Goal: Ask a question

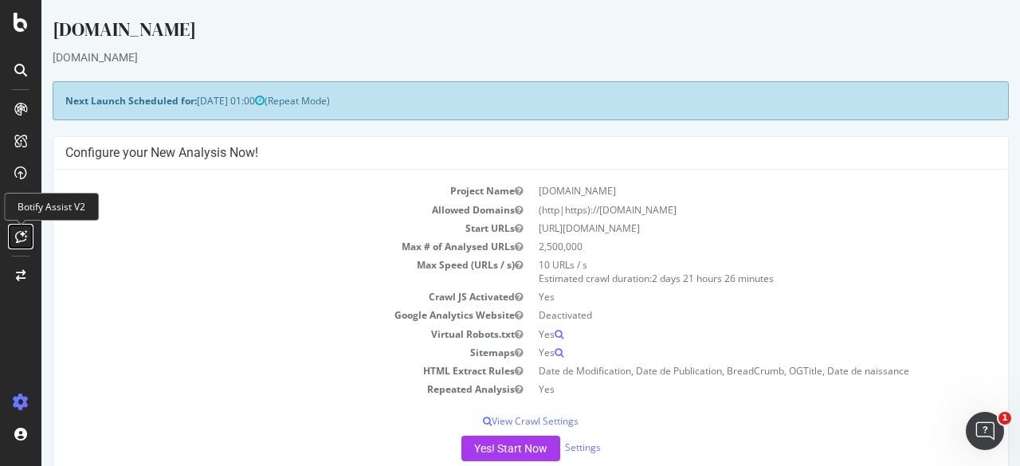
click at [14, 236] on div at bounding box center [20, 236] width 25 height 25
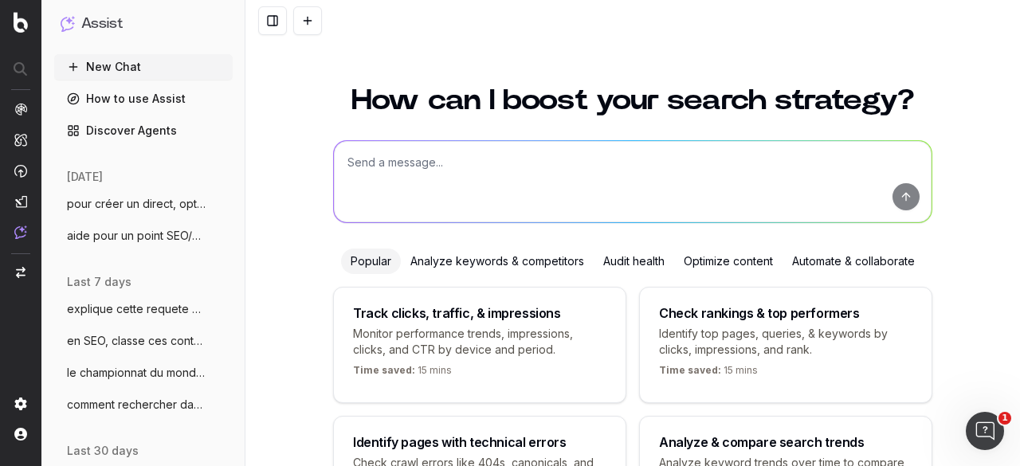
scroll to position [138, 0]
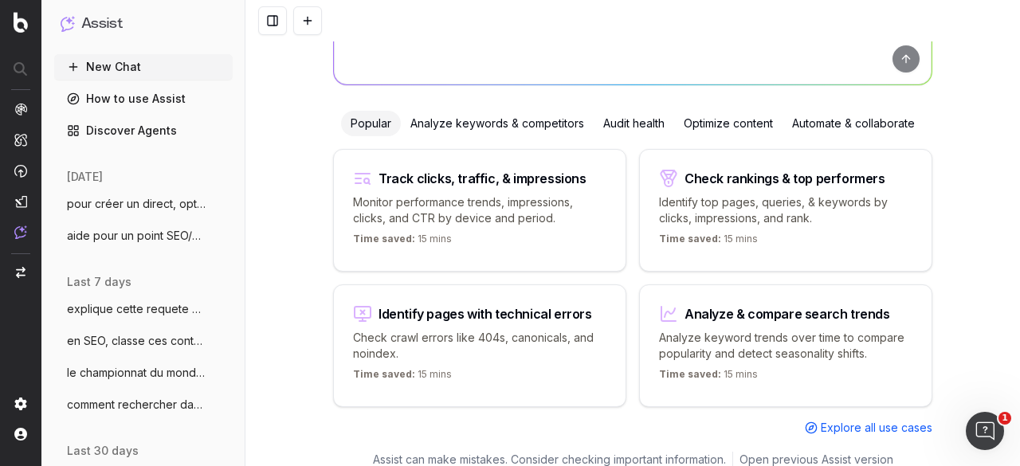
drag, startPoint x: 129, startPoint y: 376, endPoint x: 249, endPoint y: 361, distance: 120.5
click at [130, 376] on span "le championnat du monde masculin de vole" at bounding box center [137, 373] width 140 height 16
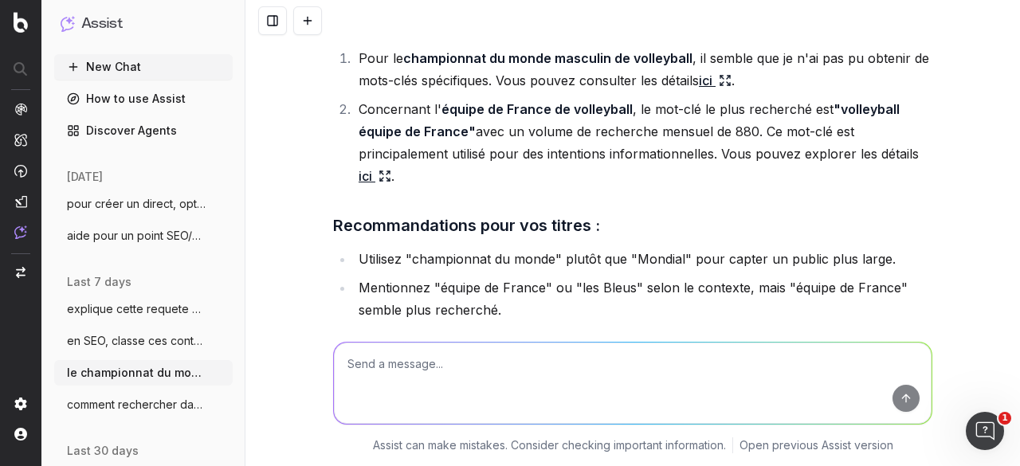
scroll to position [44181, 0]
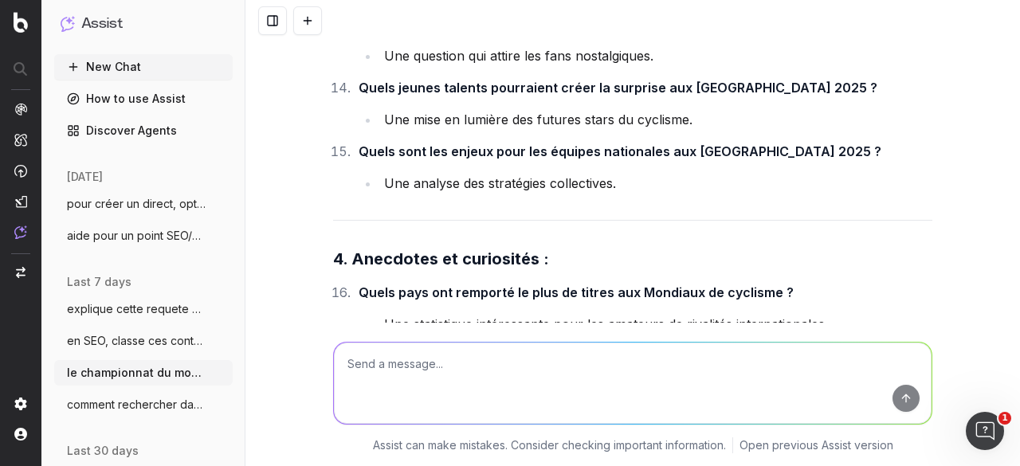
click at [382, 374] on textarea at bounding box center [633, 383] width 598 height 81
paste textarea "Les joueurs à suivre cette saison / les joueurs prometteurs qui pourraient être…"
type textarea "au sujet de la 1e J de Betclic Elite, j'ai pensé à ça, Les joueurs à suivre cet…"
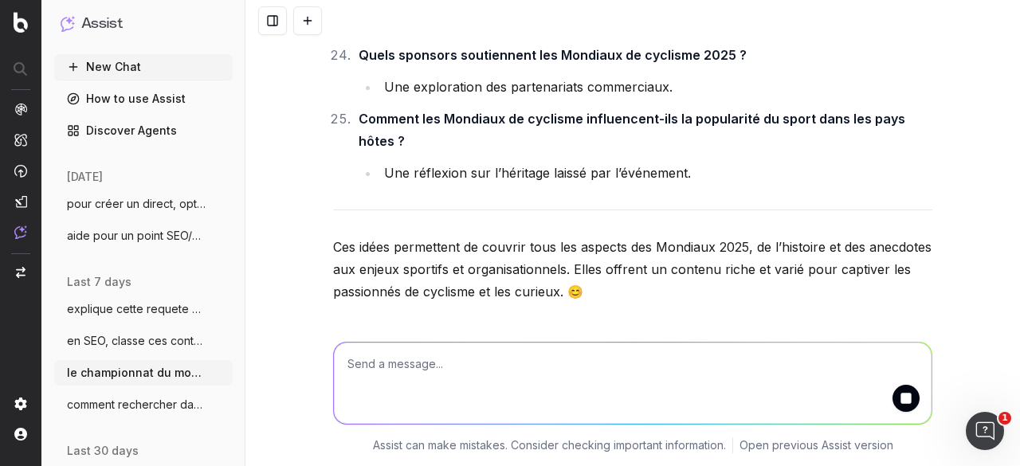
scroll to position [45014, 0]
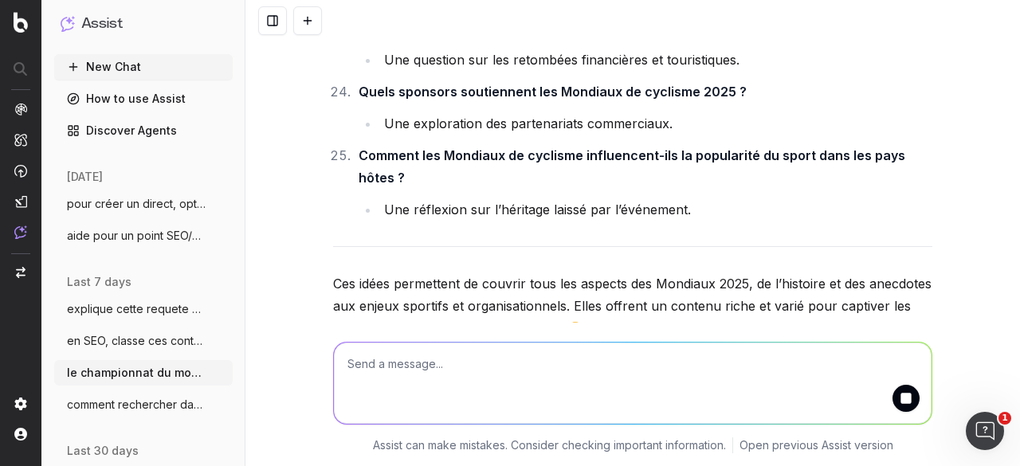
drag, startPoint x: 354, startPoint y: 116, endPoint x: 725, endPoint y: 122, distance: 371.4
drag, startPoint x: 524, startPoint y: 139, endPoint x: 502, endPoint y: 143, distance: 22.7
drag, startPoint x: 352, startPoint y: 112, endPoint x: 621, endPoint y: 115, distance: 269.3
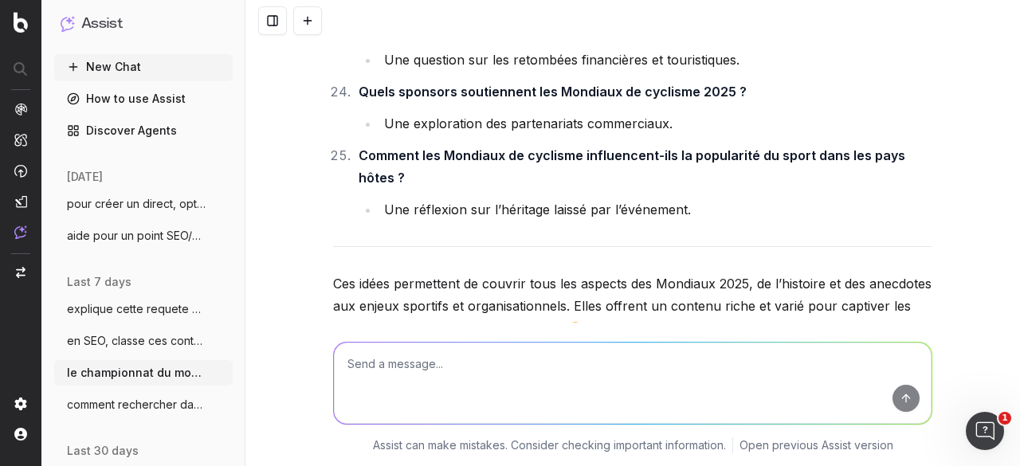
copy strong "Quels sont les joueurs à suivre cette saison"
drag, startPoint x: 355, startPoint y: 176, endPoint x: 811, endPoint y: 176, distance: 455.8
copy strong "Quels joueurs prometteurs de Betclic Elite pourraient être draftés en NBA ?"
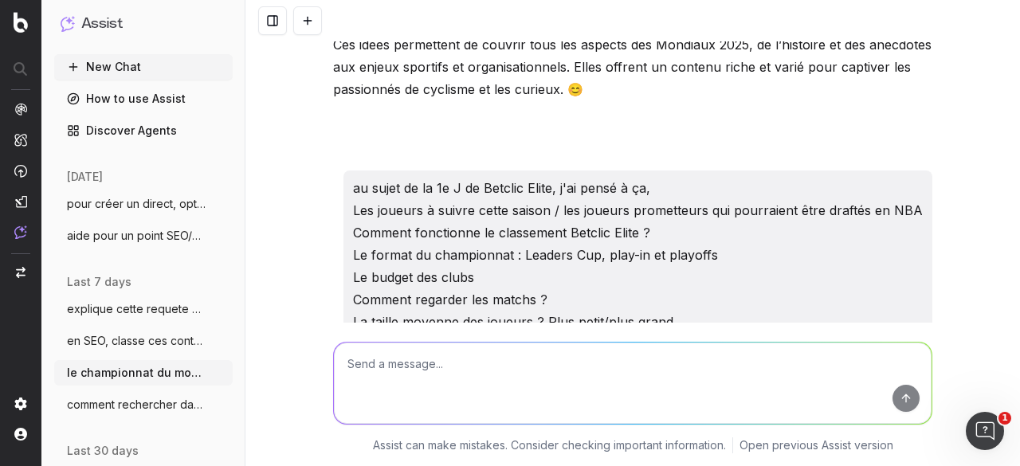
scroll to position [45333, 0]
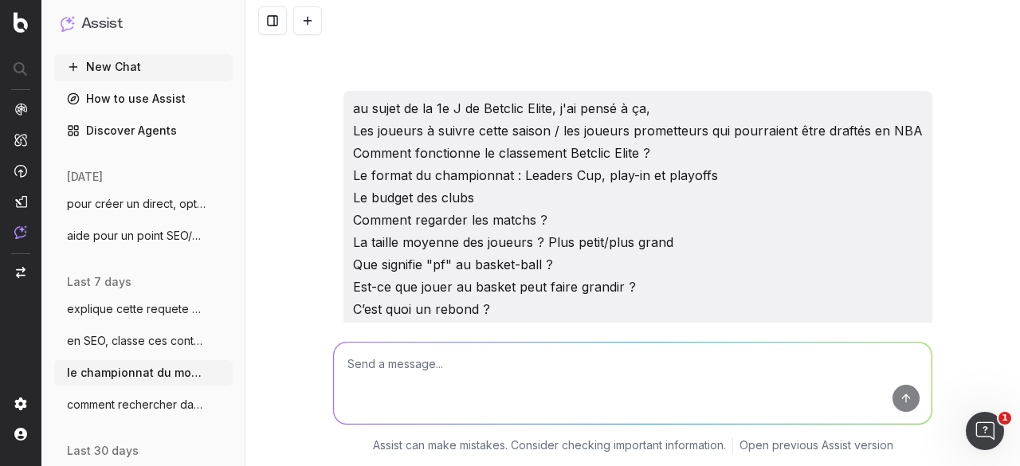
drag, startPoint x: 354, startPoint y: 128, endPoint x: 672, endPoint y: 124, distance: 317.9
copy strong "Comment fonctionne le classement en Betclic Elite ?"
drag, startPoint x: 408, startPoint y: 192, endPoint x: 771, endPoint y: 201, distance: 363.4
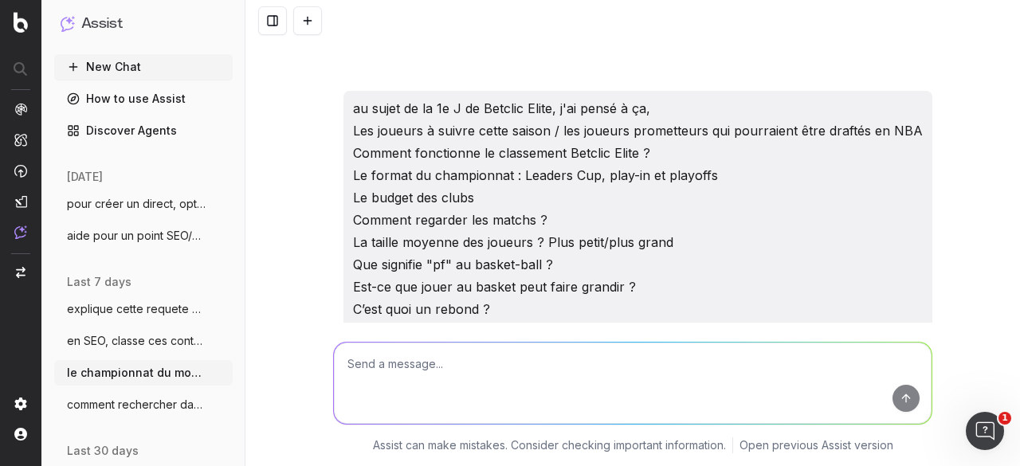
copy strong "le format du championnat : Leaders Cup, play-in et playoffs"
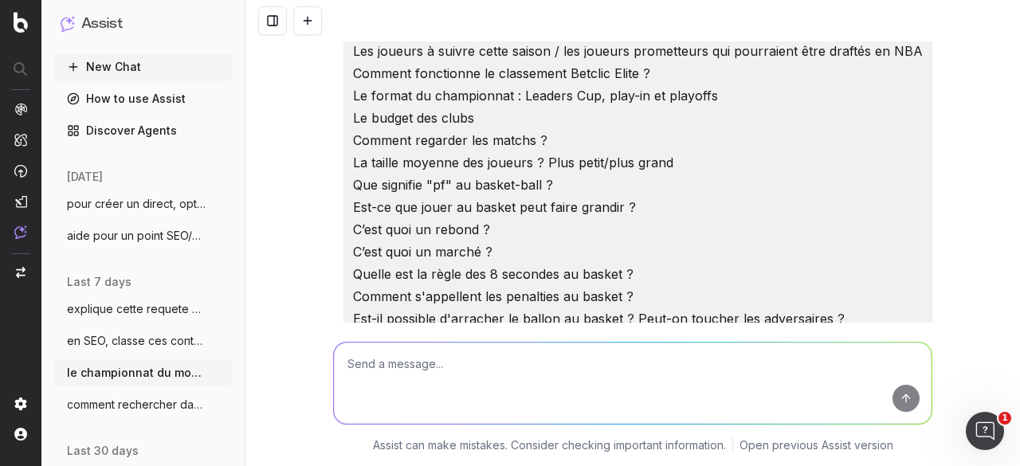
drag, startPoint x: 406, startPoint y: 176, endPoint x: 523, endPoint y: 174, distance: 117.9
copy strong "le budget des clubs"
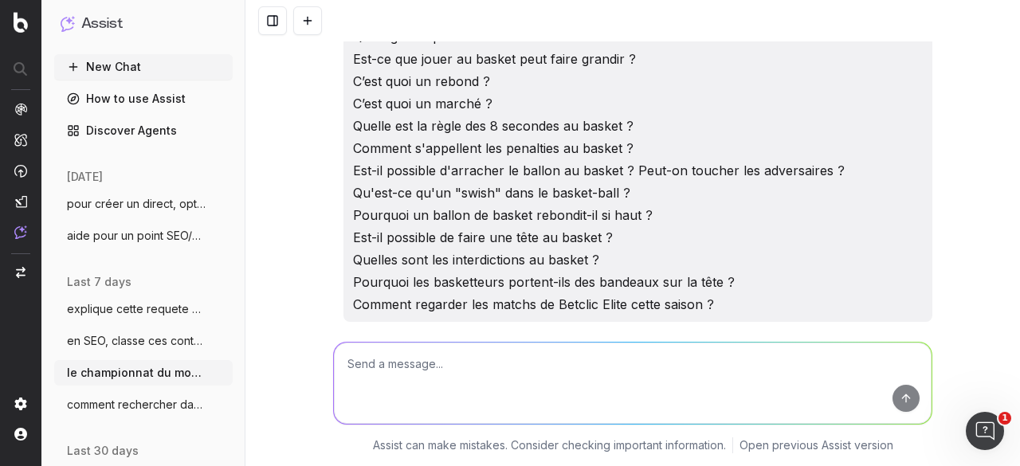
scroll to position [45572, 0]
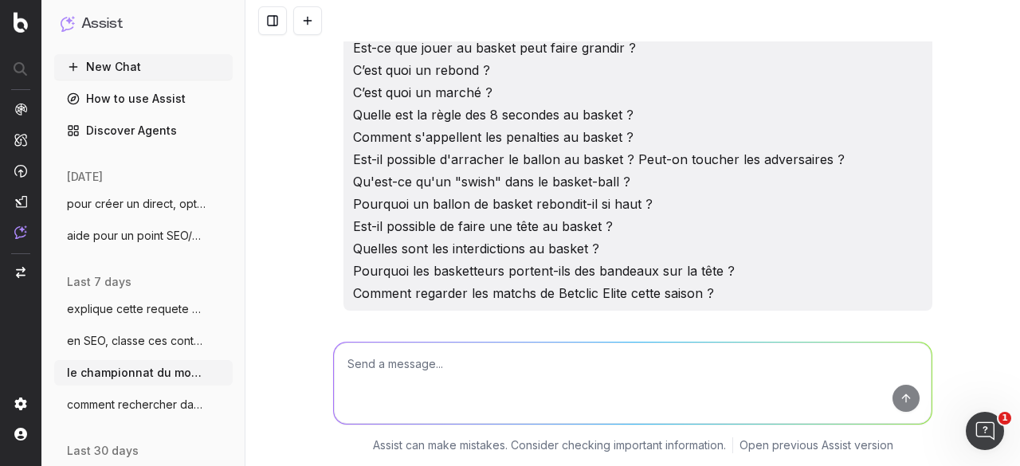
drag, startPoint x: 355, startPoint y: 160, endPoint x: 593, endPoint y: 157, distance: 238.3
copy strong "Quelle est la taille moyenne des joueurs"
drag, startPoint x: 353, startPoint y: 245, endPoint x: 738, endPoint y: 245, distance: 384.9
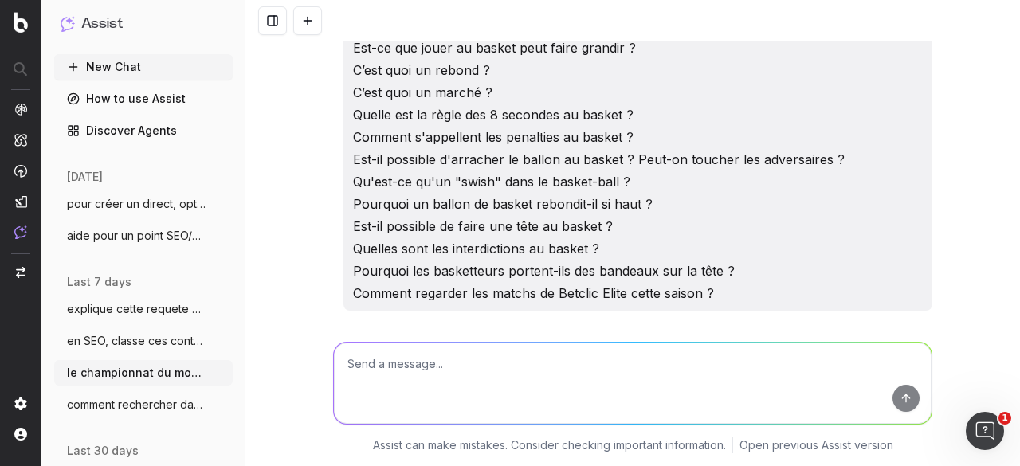
copy strong "Pourquoi les basketteurs portent-ils des bandeaux sur la tête ?"
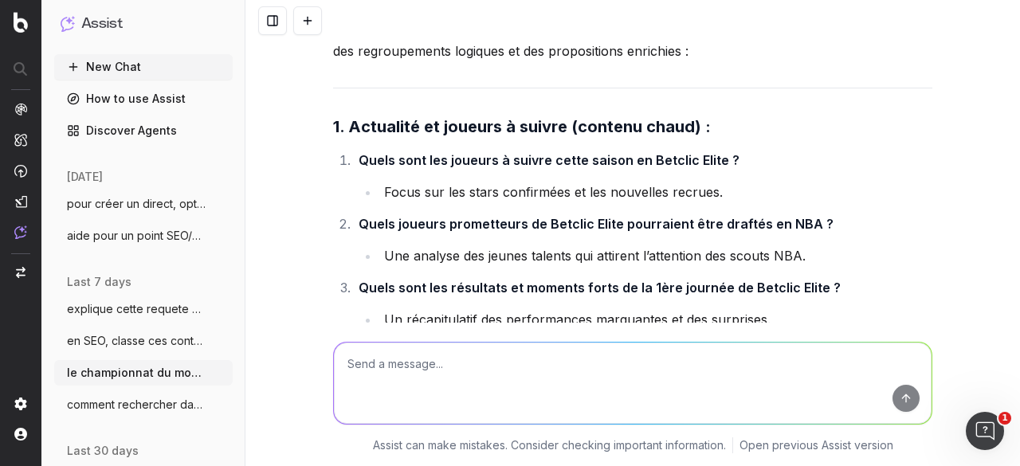
scroll to position [45970, 0]
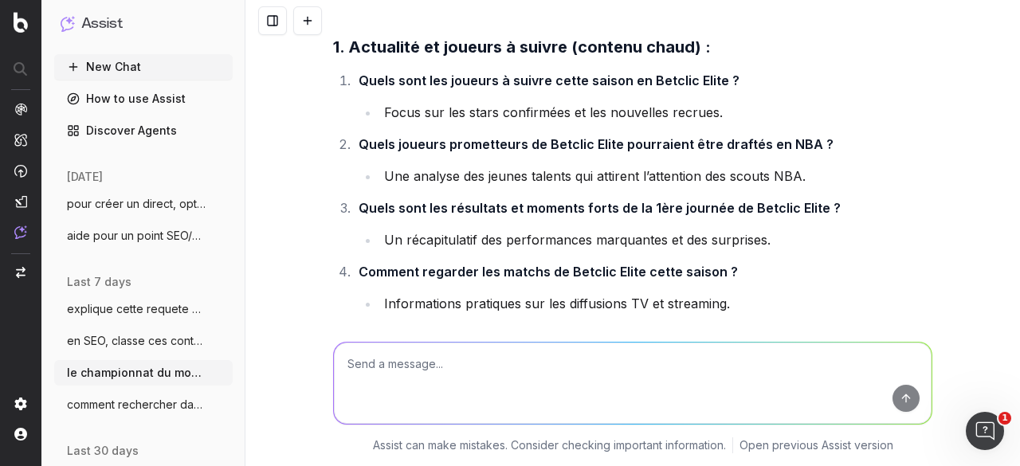
drag, startPoint x: 352, startPoint y: 238, endPoint x: 635, endPoint y: 245, distance: 282.9
copy strong "Quelle est la règle des 8 secondes au basket ?"
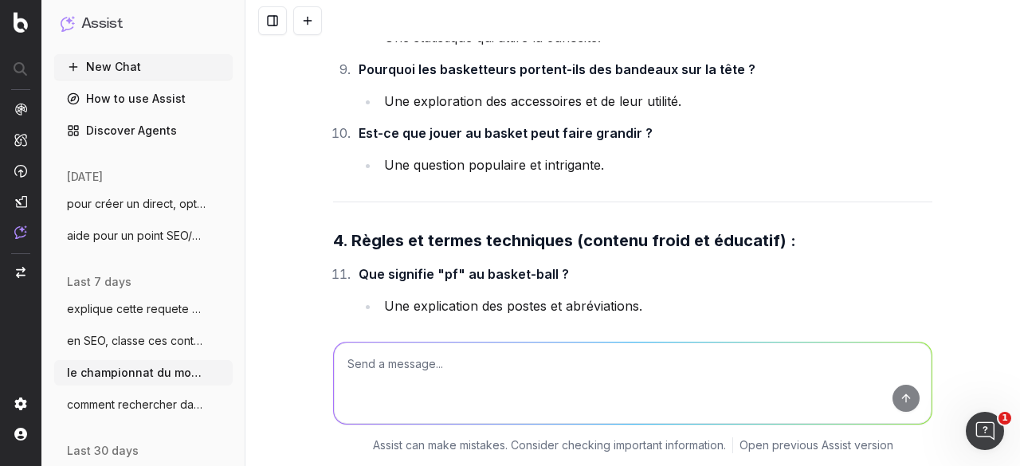
scroll to position [46687, 0]
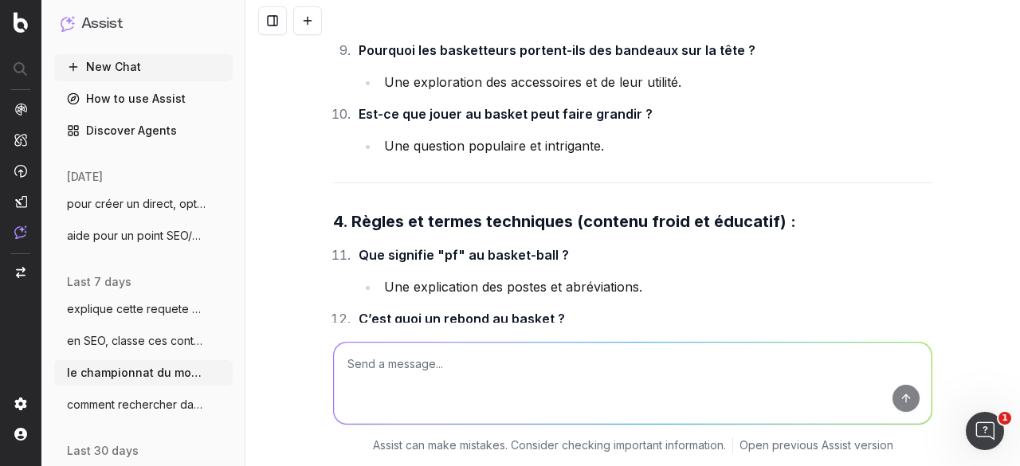
drag, startPoint x: 421, startPoint y: 238, endPoint x: 763, endPoint y: 241, distance: 342.6
copy strong "les gestes techniques les plus spectaculaires au basket"
drag, startPoint x: 501, startPoint y: 270, endPoint x: 679, endPoint y: 269, distance: 177.7
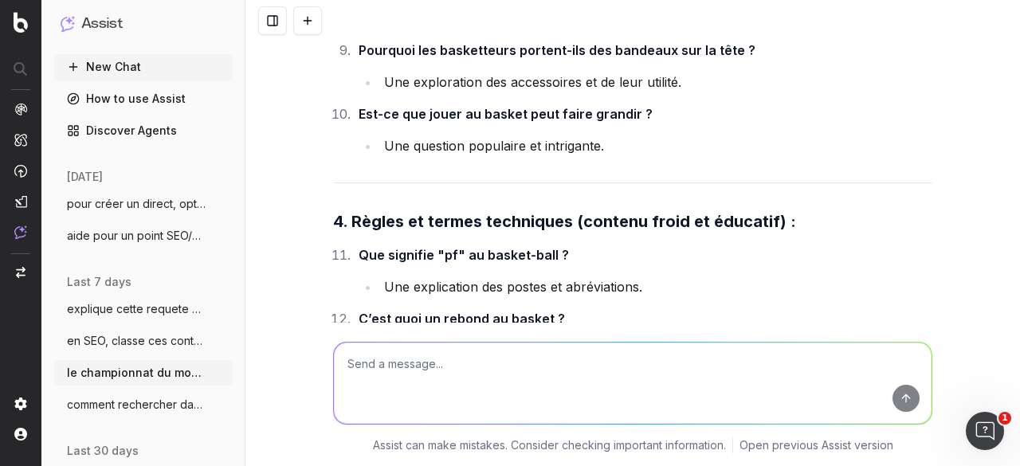
copy li "dunks, alley-oops, crossovers"
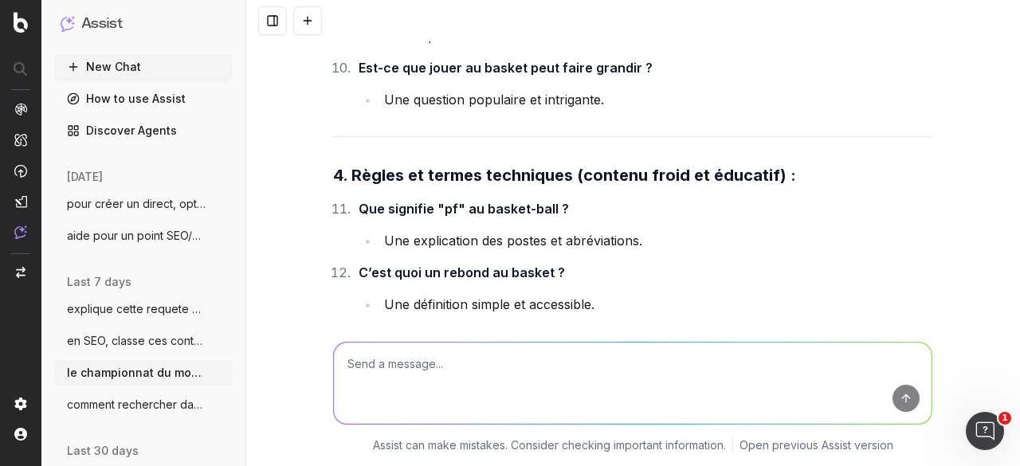
scroll to position [46767, 0]
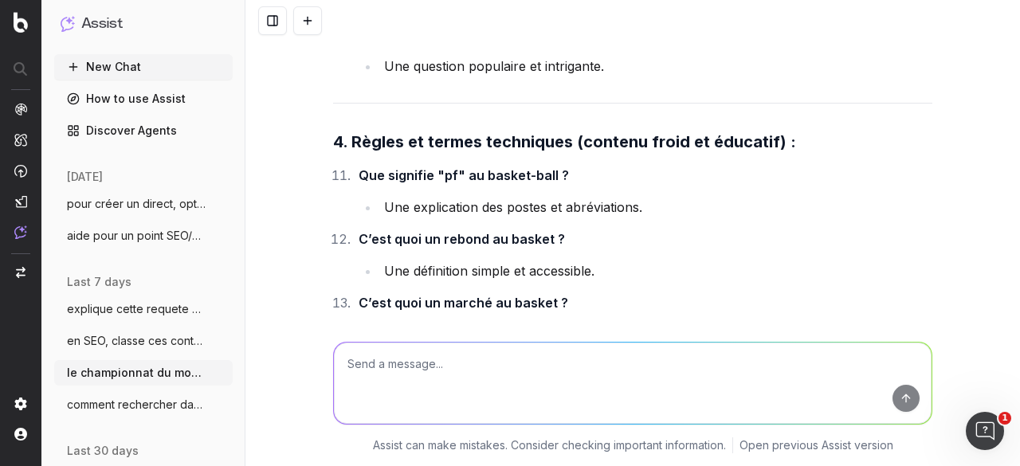
drag, startPoint x: 500, startPoint y: 186, endPoint x: 679, endPoint y: 186, distance: 178.5
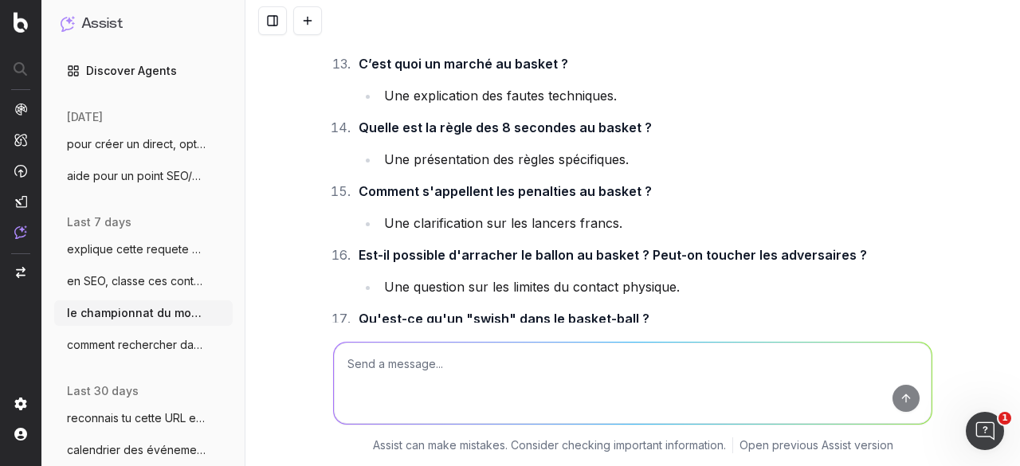
scroll to position [80, 0]
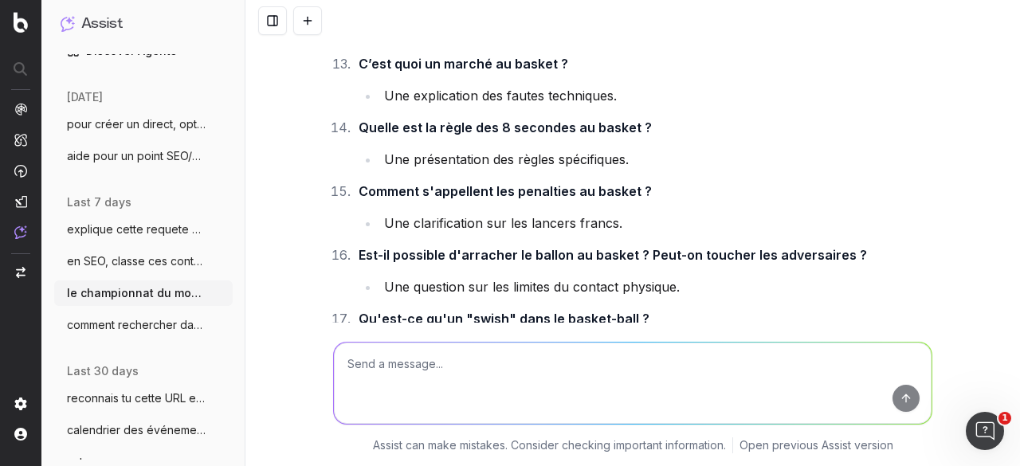
drag, startPoint x: 127, startPoint y: 267, endPoint x: 379, endPoint y: 327, distance: 259.0
click at [127, 267] on span "en SEO, classe ces contenus en chaud fro" at bounding box center [137, 261] width 140 height 16
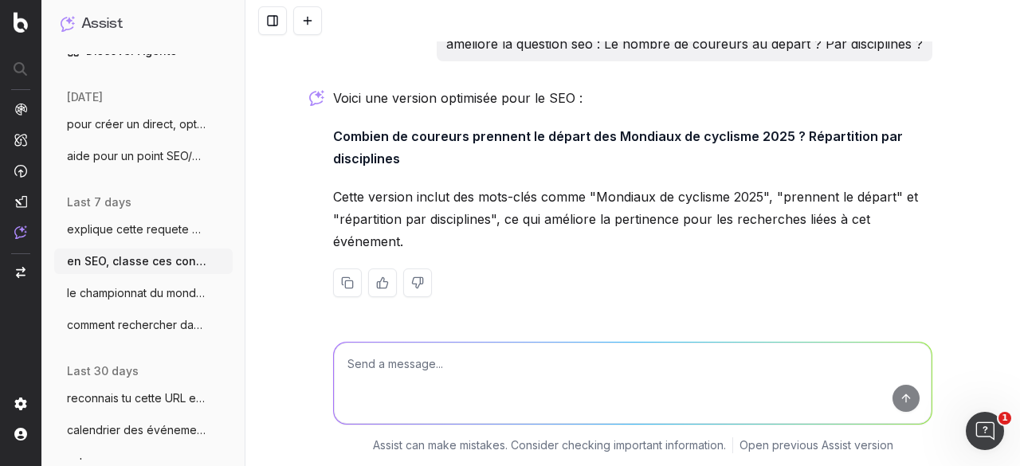
scroll to position [15644, 0]
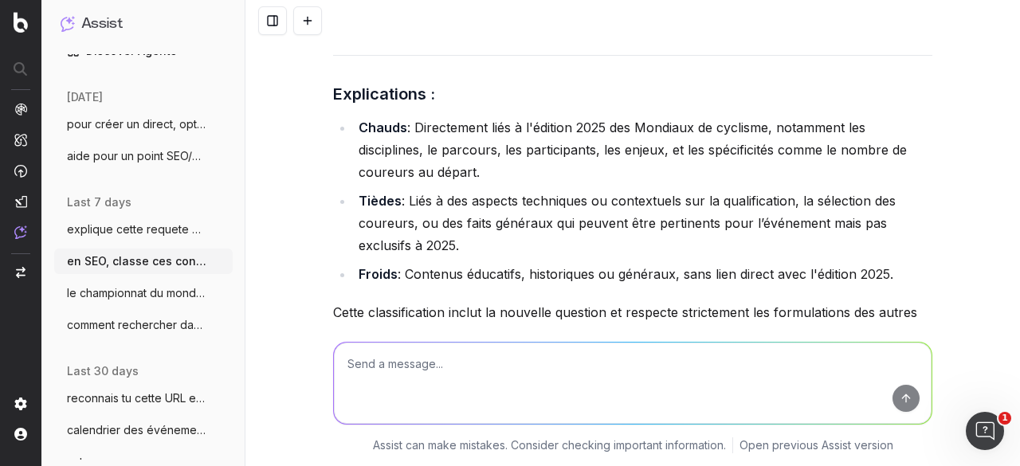
click at [429, 356] on textarea at bounding box center [633, 383] width 598 height 81
paste textarea "Lorem ipsu dol sitamet c adipis elits doeius ? Tempo incidid utlaboreetd ma Ali…"
type textarea "loremi dol sitametc ad elits, doeiu, tempo : Incid utla etd magnaal e admini ve…"
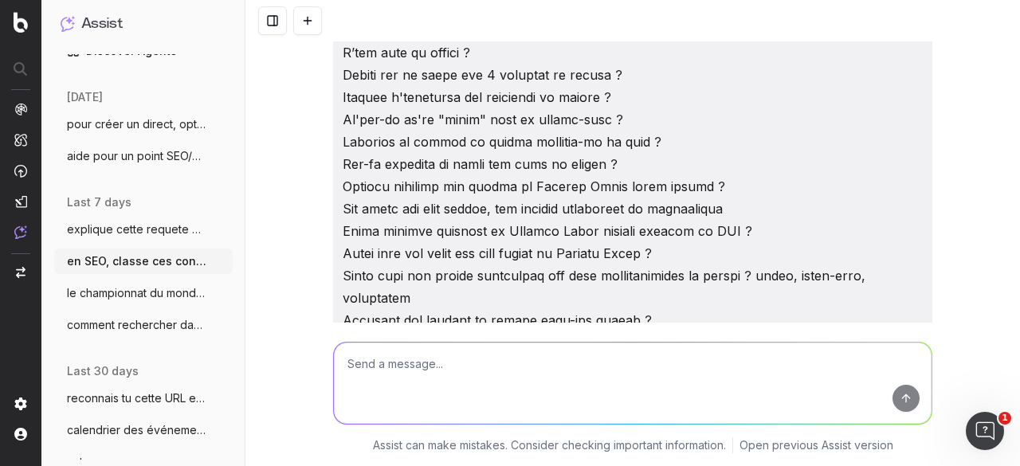
scroll to position [16600, 0]
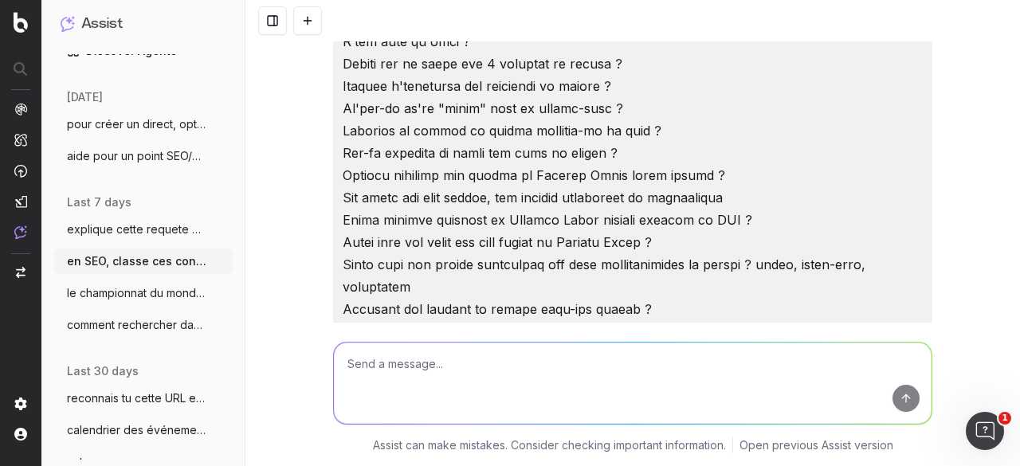
drag, startPoint x: 353, startPoint y: 103, endPoint x: 671, endPoint y: 264, distance: 356.3
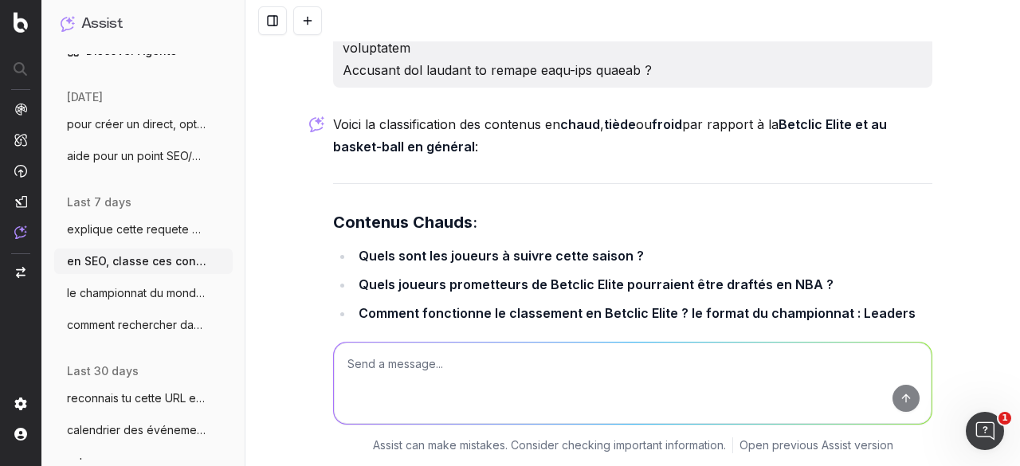
scroll to position [16919, 0]
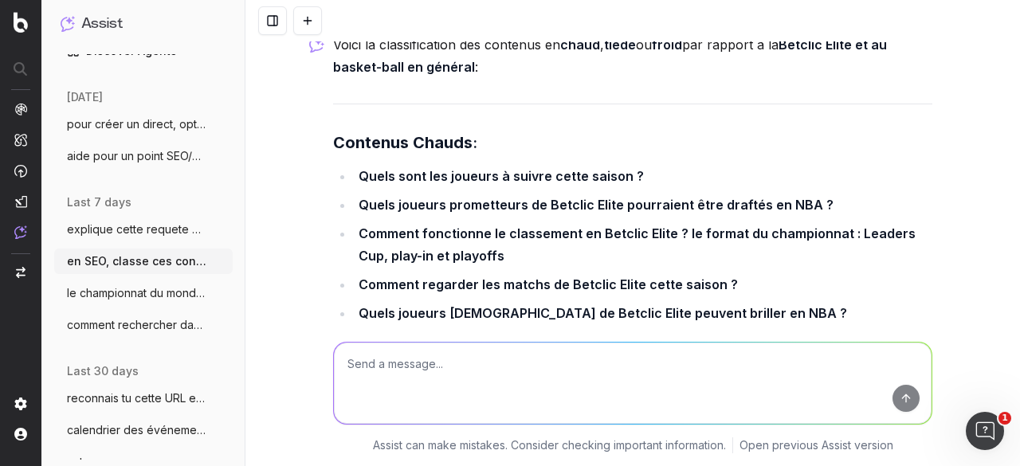
drag, startPoint x: 351, startPoint y: 133, endPoint x: 656, endPoint y: 255, distance: 328.6
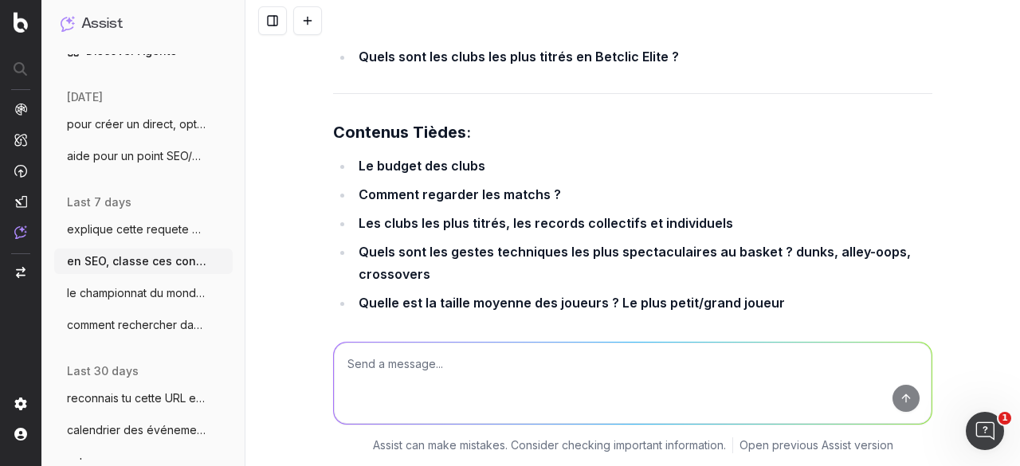
scroll to position [17238, 0]
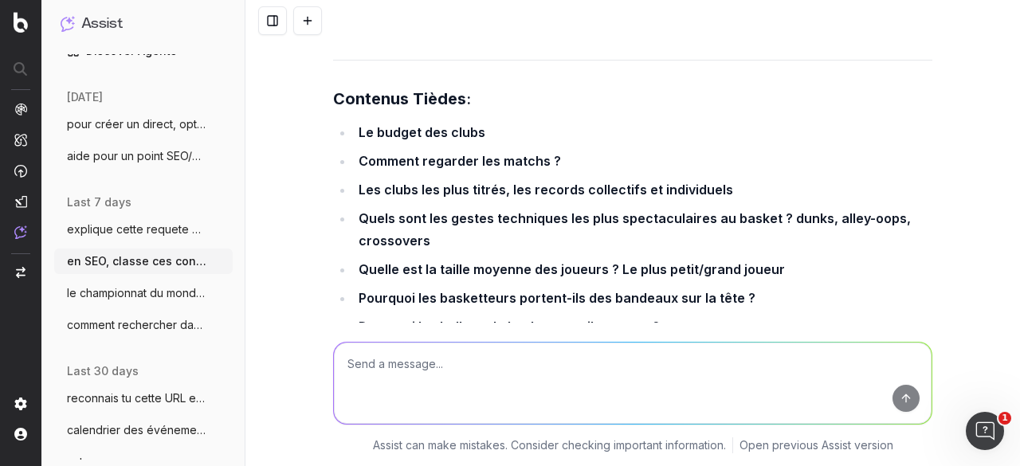
drag, startPoint x: 349, startPoint y: 120, endPoint x: 620, endPoint y: 273, distance: 311.1
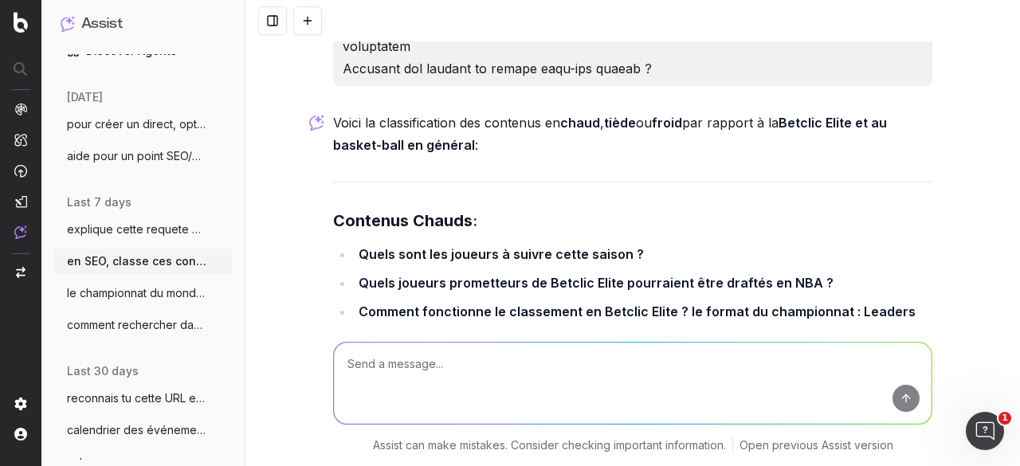
scroll to position [16839, 0]
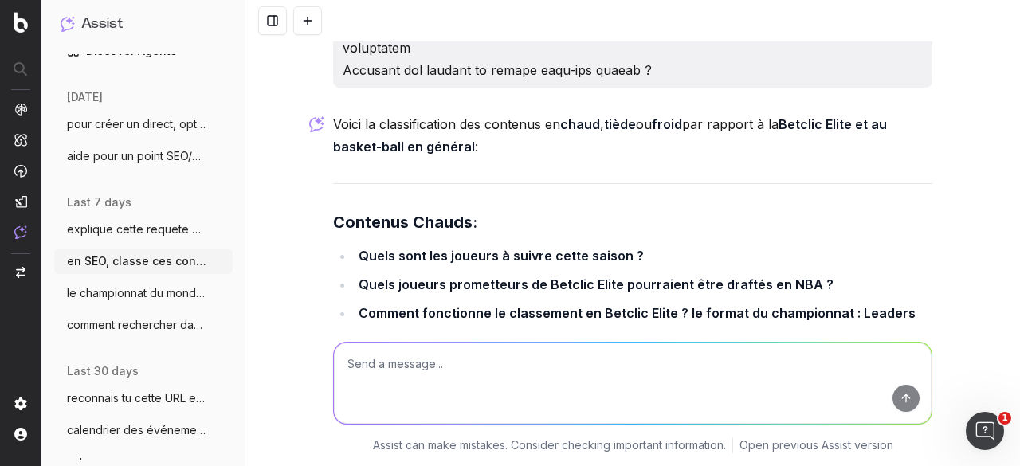
click at [415, 363] on textarea at bounding box center [633, 383] width 598 height 81
click at [134, 283] on button "le championnat du monde masculin de vole" at bounding box center [143, 292] width 178 height 25
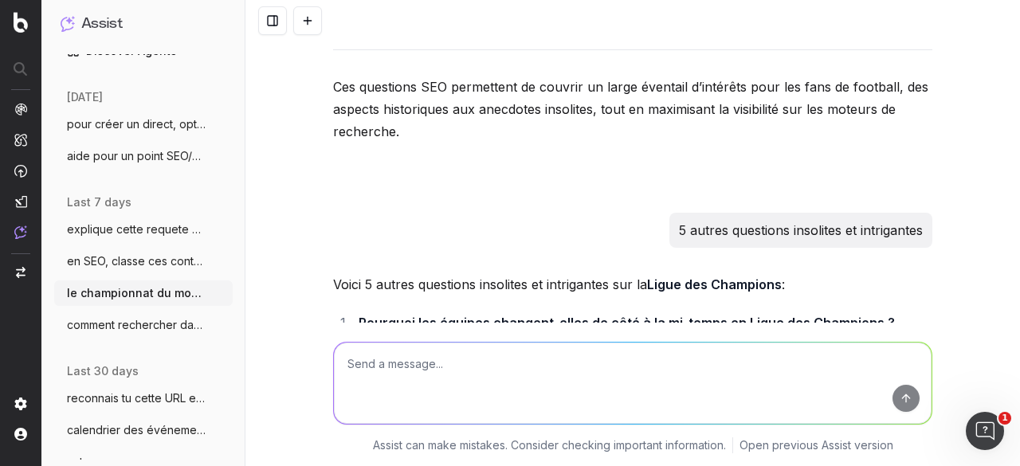
click at [379, 361] on textarea at bounding box center [633, 383] width 598 height 81
type textarea "5 idées de questions intrigantes"
